Goal: Entertainment & Leisure: Consume media (video, audio)

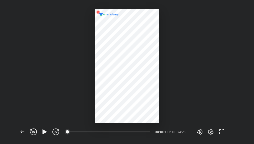
scroll to position [144, 254]
click at [44, 130] on icon "button" at bounding box center [44, 132] width 4 height 5
click at [60, 132] on span "button" at bounding box center [55, 132] width 9 height 7
click at [54, 129] on icon "button" at bounding box center [55, 132] width 7 height 7
click at [52, 130] on span "button" at bounding box center [55, 132] width 9 height 7
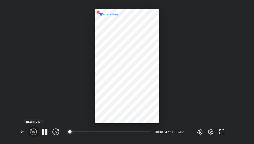
click at [35, 132] on icon "button" at bounding box center [33, 132] width 7 height 7
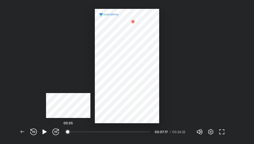
drag, startPoint x: 93, startPoint y: 132, endPoint x: 65, endPoint y: 134, distance: 27.8
click at [68, 133] on div "00:05" at bounding box center [109, 132] width 82 height 1
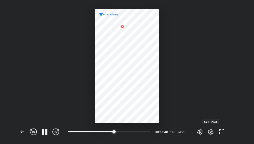
click at [211, 134] on icon "button" at bounding box center [211, 132] width 7 height 7
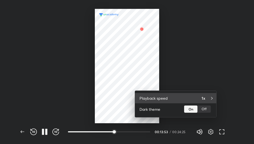
click at [196, 100] on div "Playback speed 1x" at bounding box center [175, 98] width 81 height 10
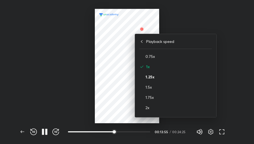
click at [158, 78] on h4 "1.25x" at bounding box center [179, 77] width 66 height 6
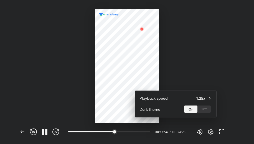
click at [118, 21] on div at bounding box center [127, 72] width 254 height 144
